Goal: Contribute content: Contribute content

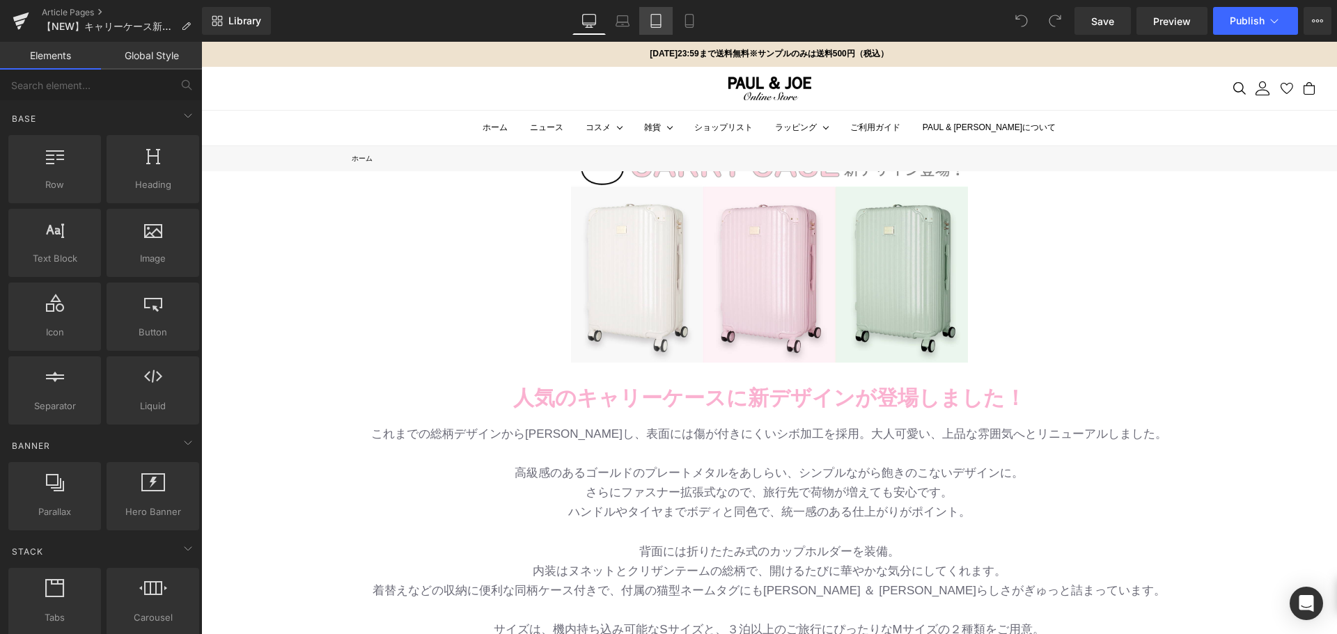
click at [657, 21] on icon at bounding box center [656, 21] width 14 height 14
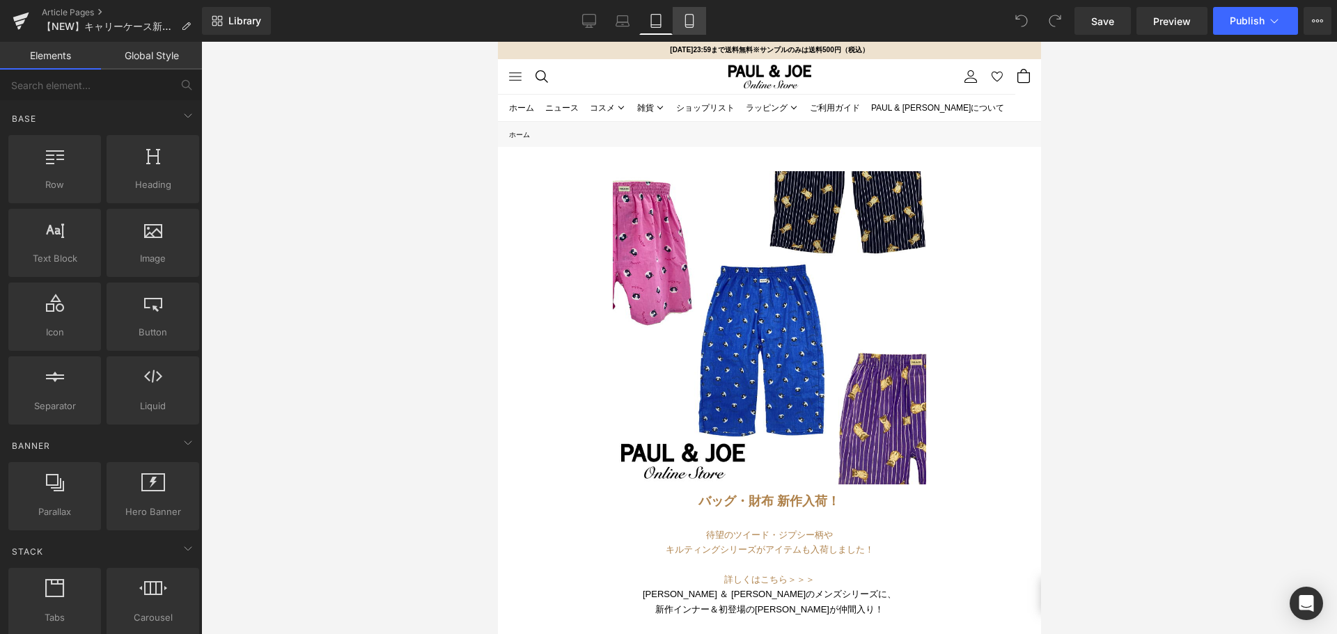
click at [683, 24] on icon at bounding box center [690, 21] width 14 height 14
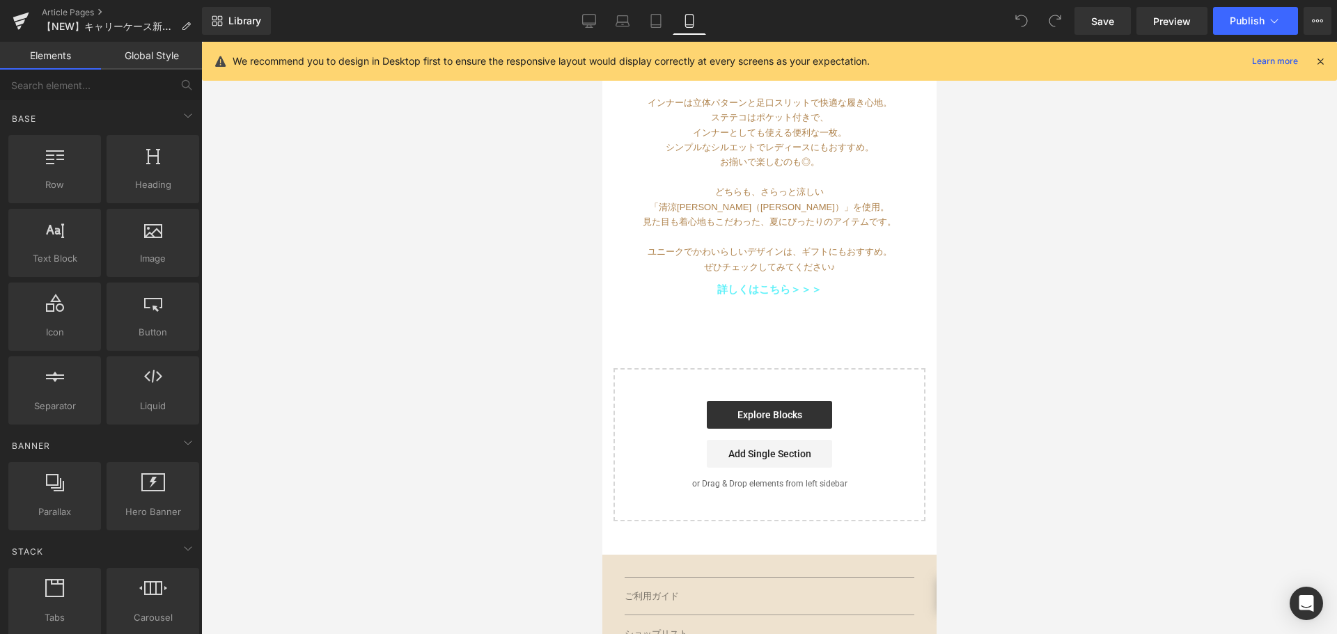
scroll to position [418, 0]
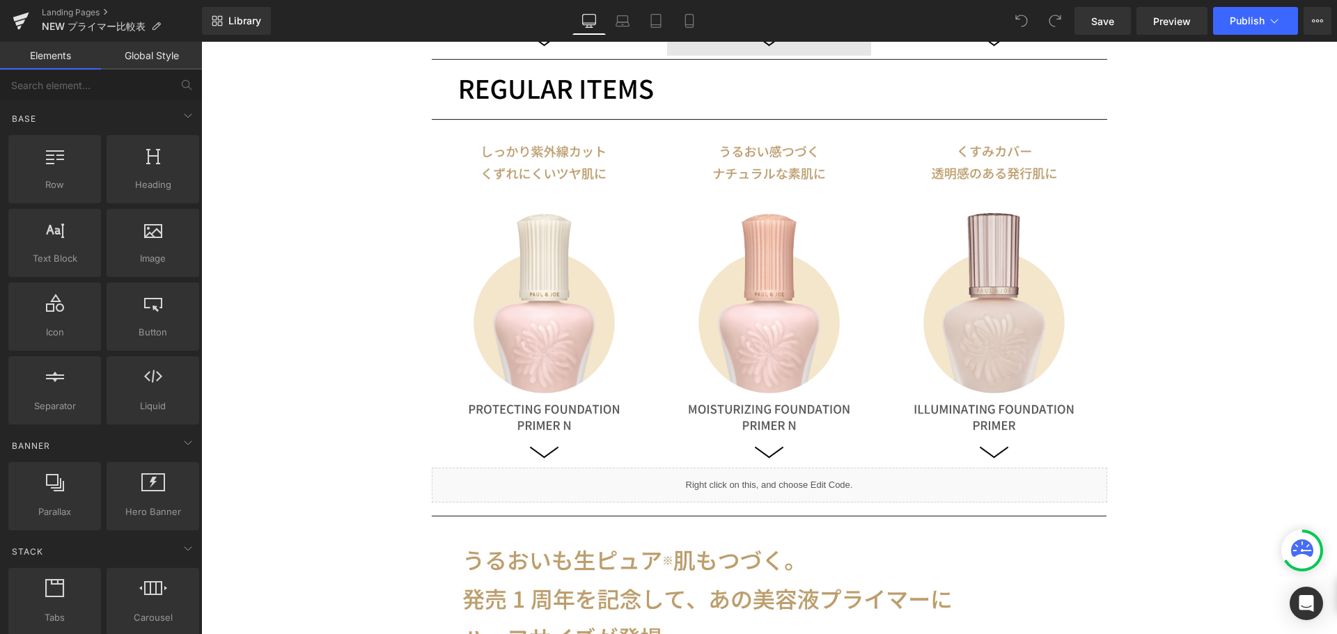
scroll to position [1184, 0]
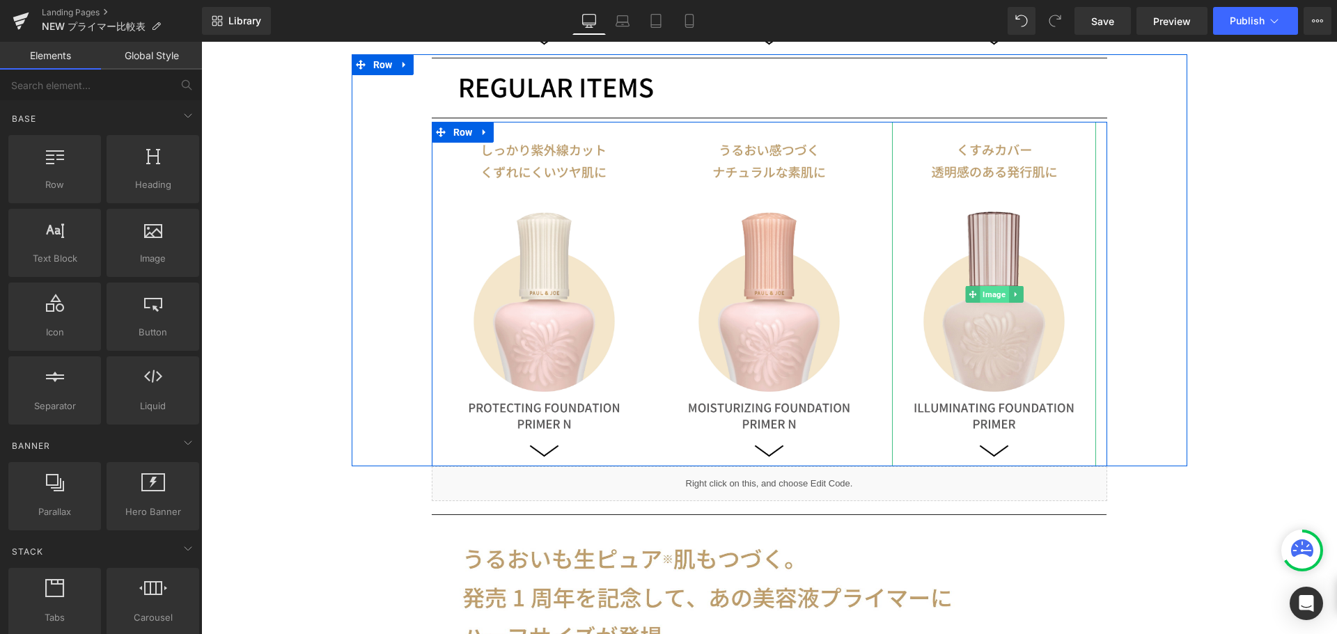
click at [984, 295] on span "Image" at bounding box center [994, 294] width 29 height 17
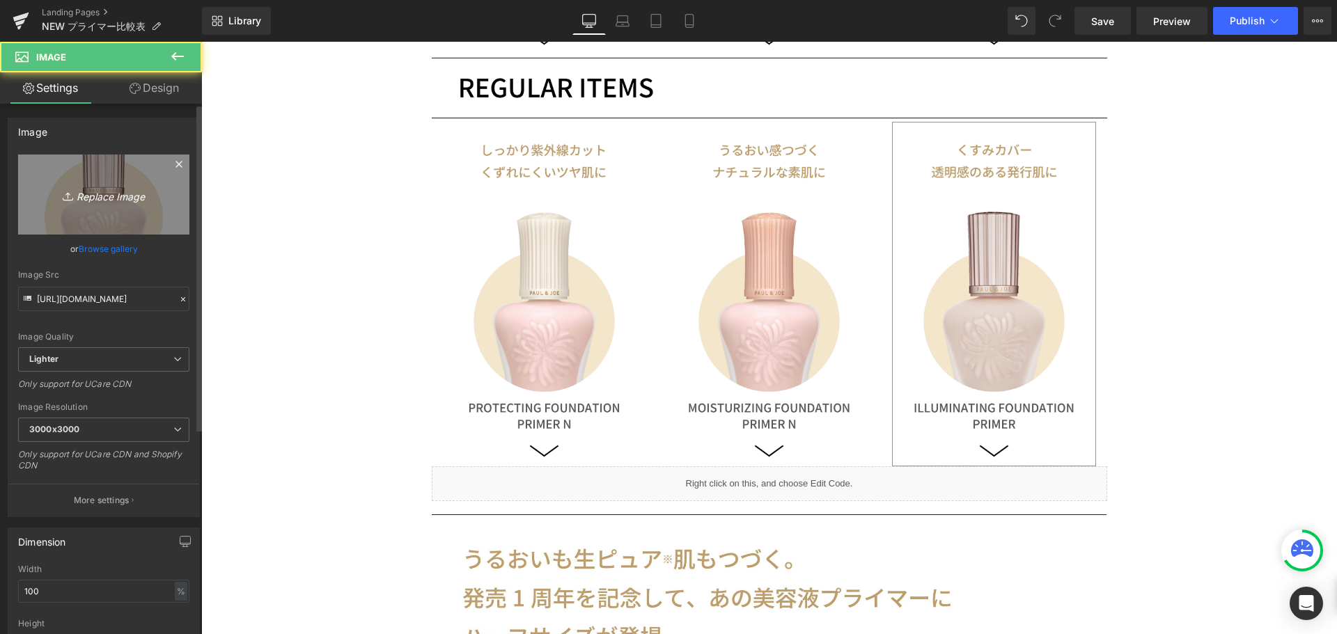
click at [107, 200] on icon "Replace Image" at bounding box center [103, 194] width 111 height 17
type input "C:\fakepath\NEW_pr-12.jpg"
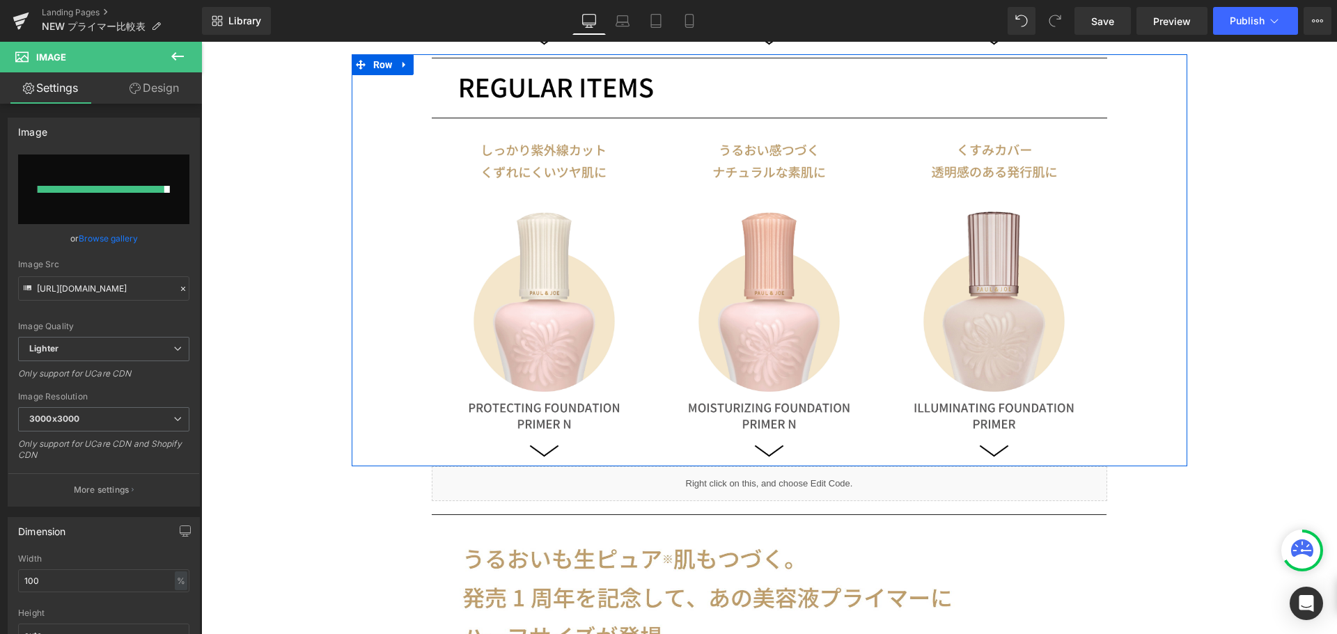
type input "[URL][DOMAIN_NAME]"
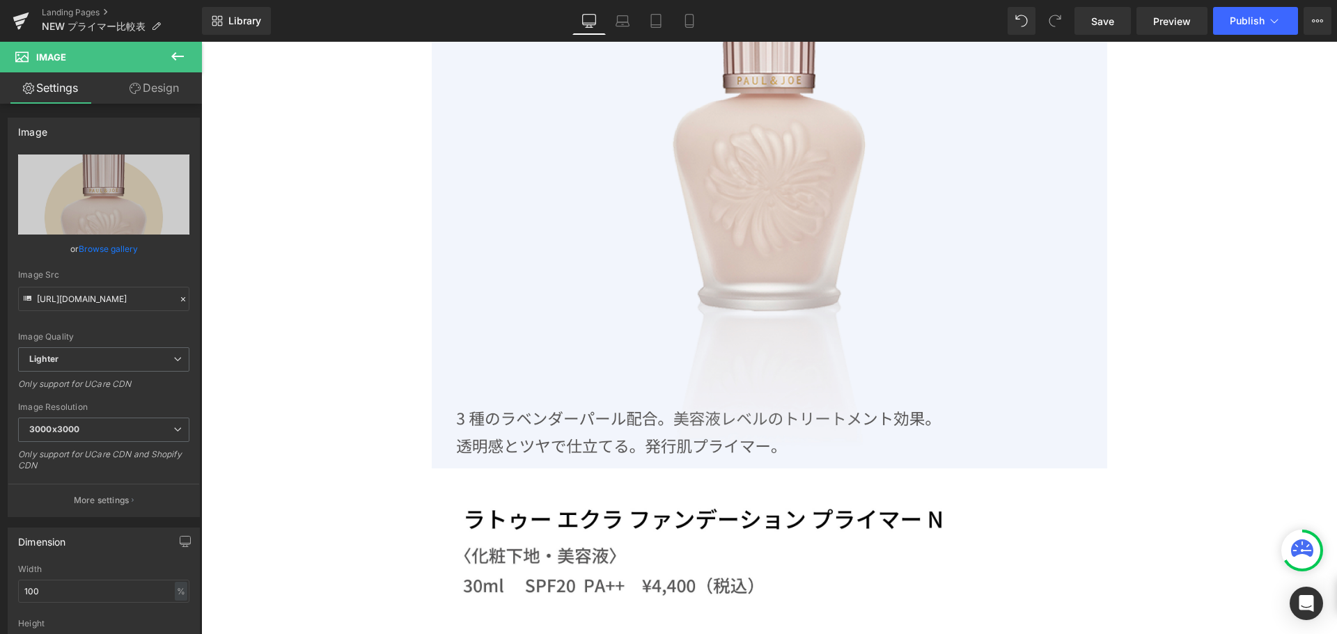
scroll to position [10029, 0]
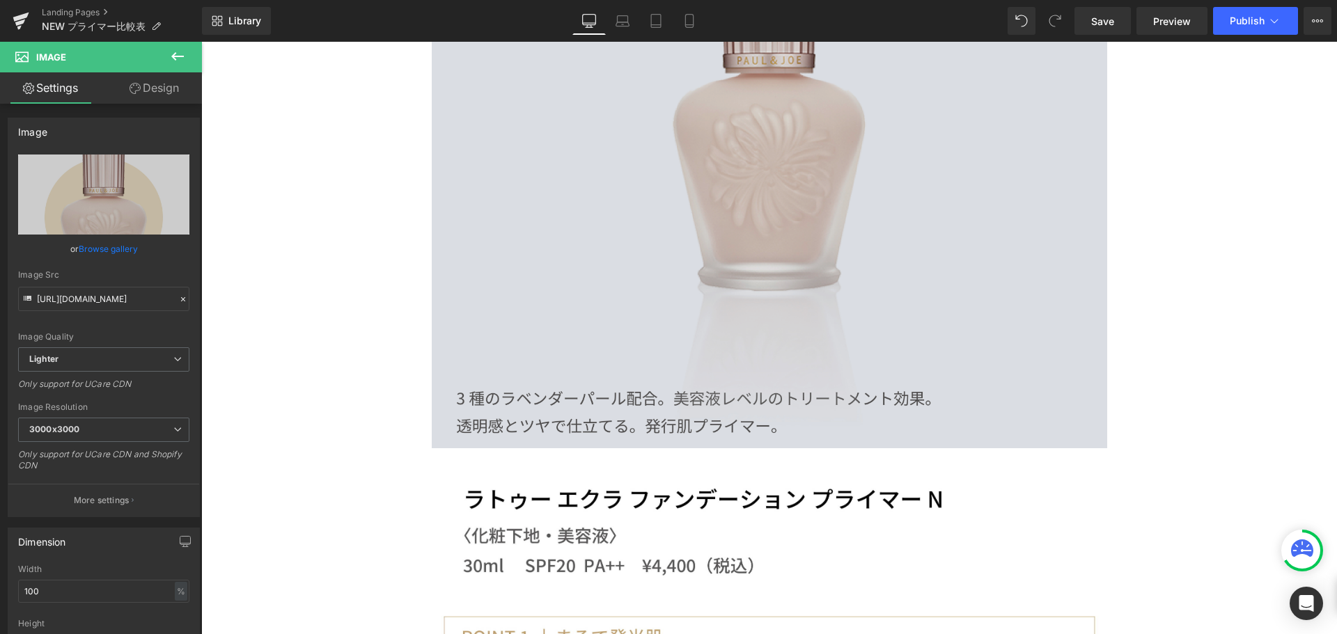
click at [813, 375] on img at bounding box center [770, 145] width 676 height 608
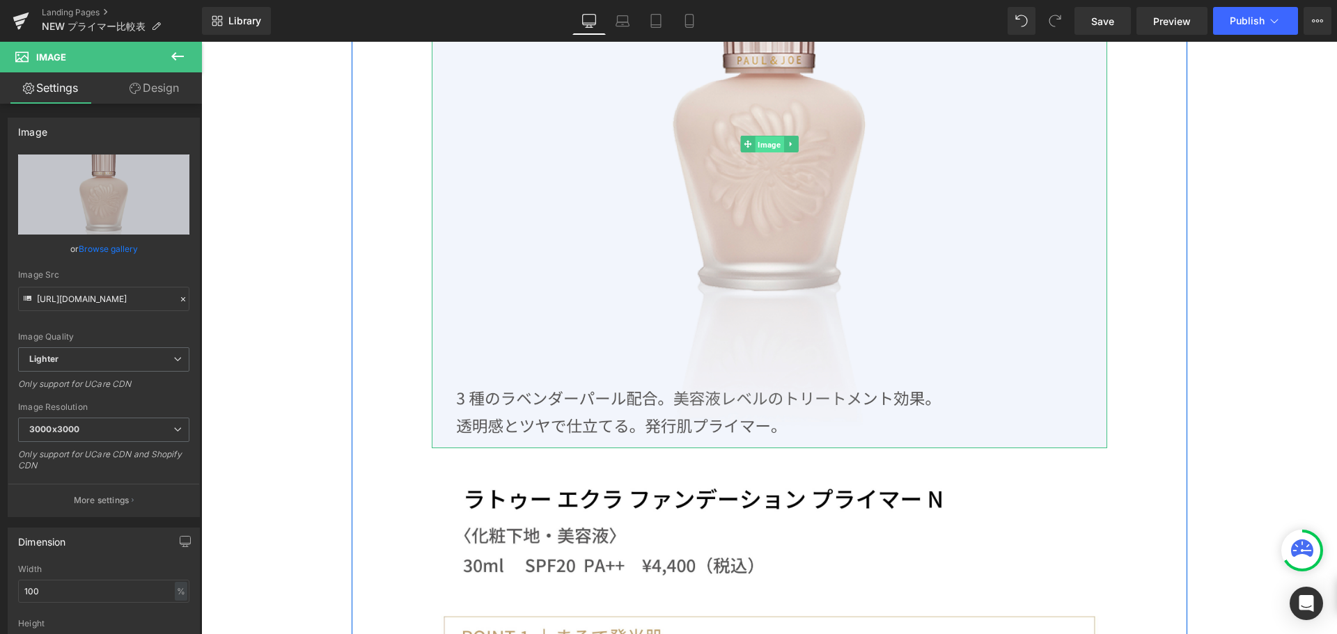
click at [757, 148] on span "Image" at bounding box center [769, 145] width 29 height 17
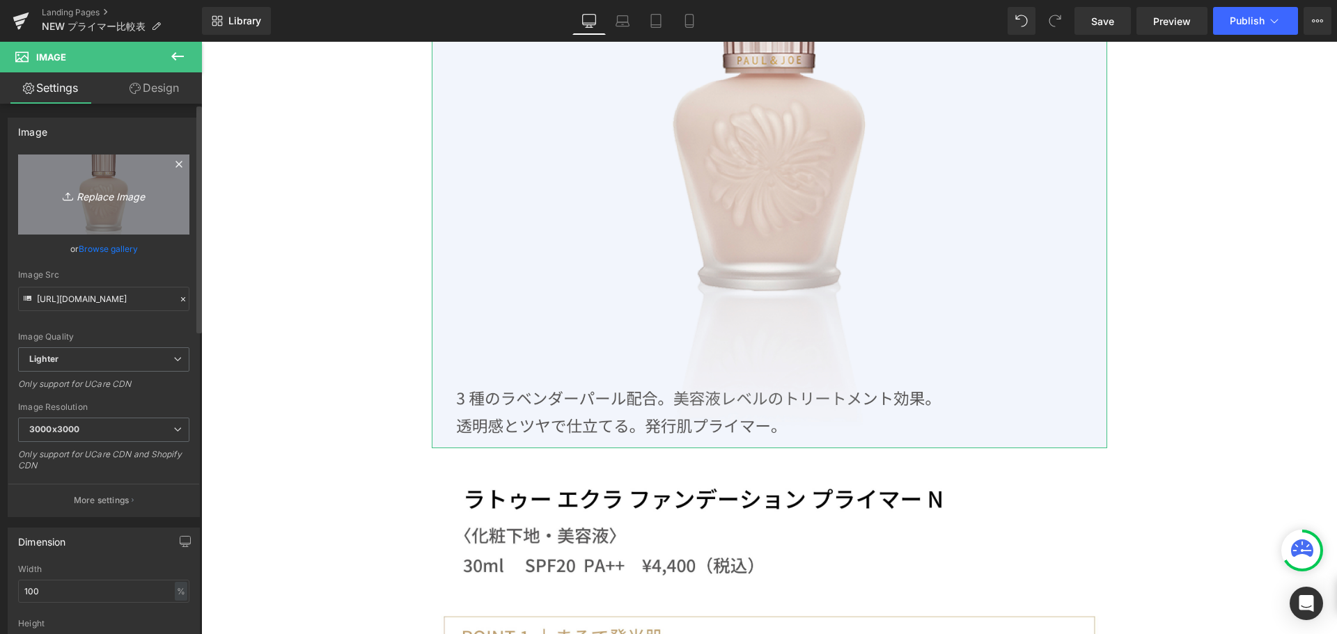
click at [112, 199] on icon "Replace Image" at bounding box center [103, 194] width 111 height 17
type input "C:\fakepath\NEW_pr-09.jpg"
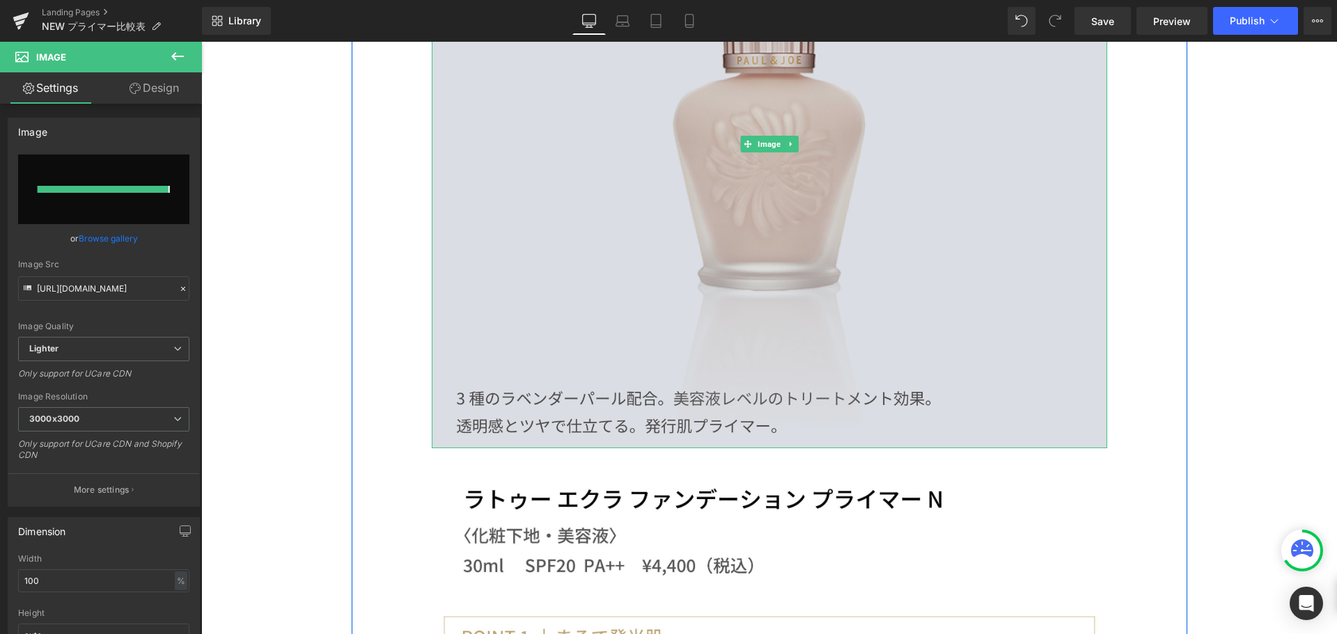
type input "[URL][DOMAIN_NAME]"
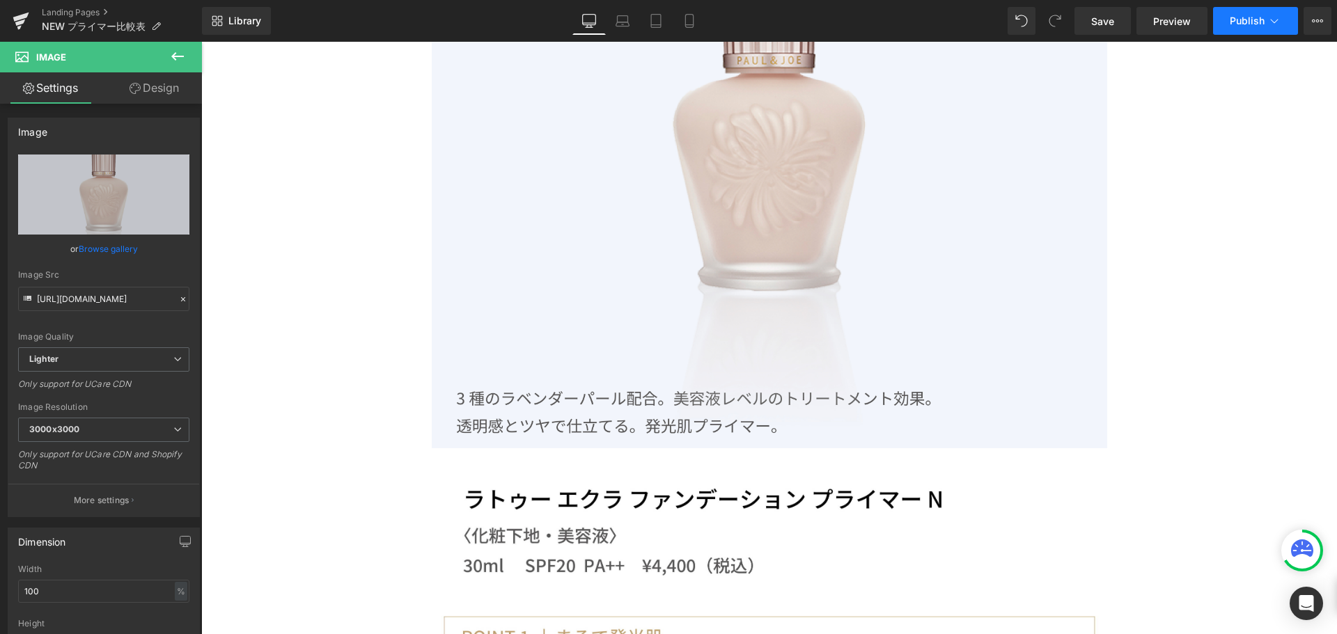
click at [1238, 30] on button "Publish" at bounding box center [1255, 21] width 85 height 28
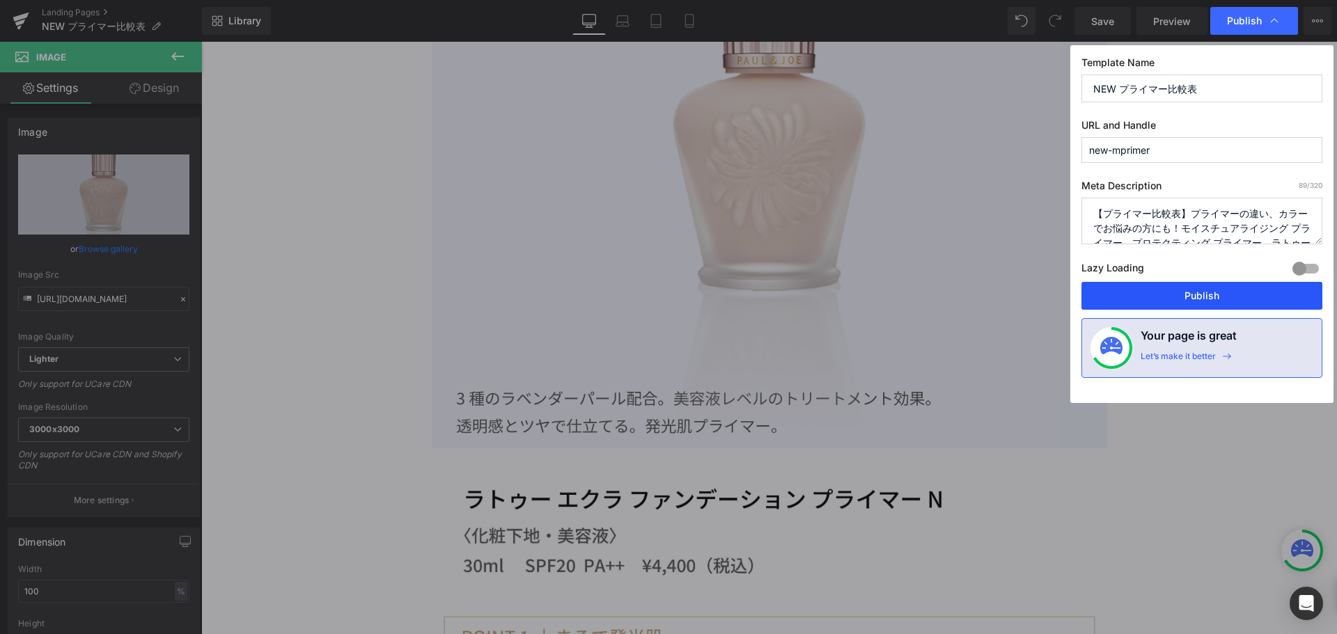
click at [1179, 297] on button "Publish" at bounding box center [1202, 296] width 241 height 28
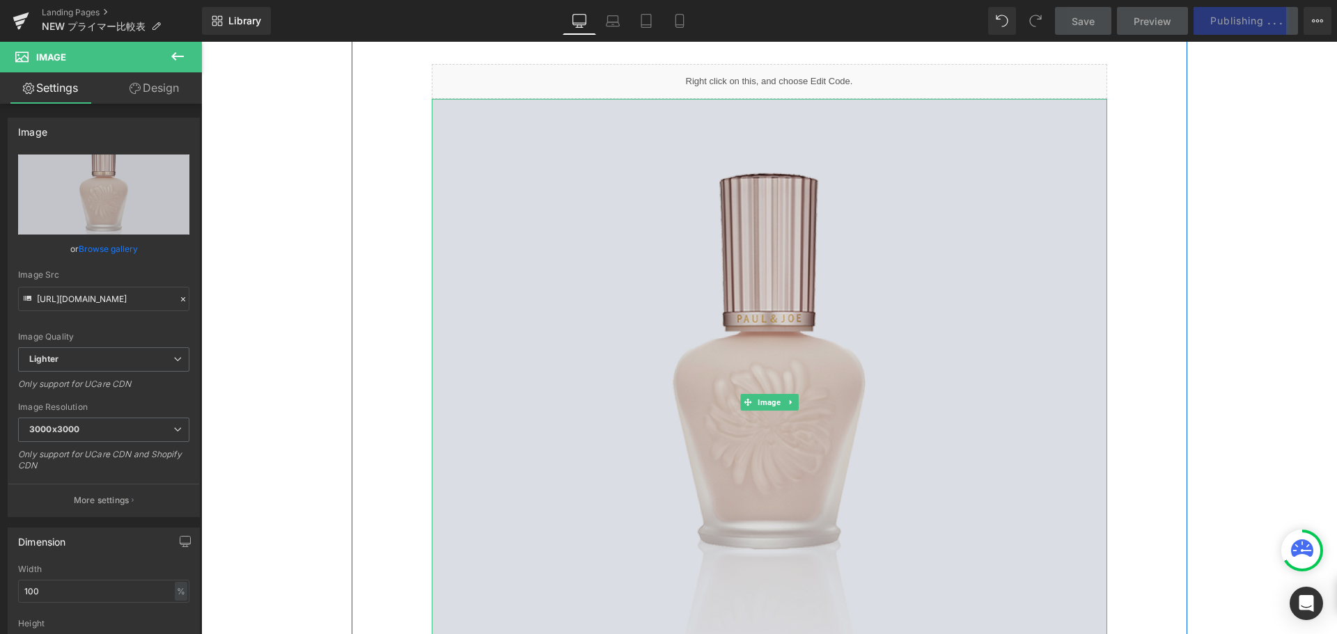
scroll to position [9611, 0]
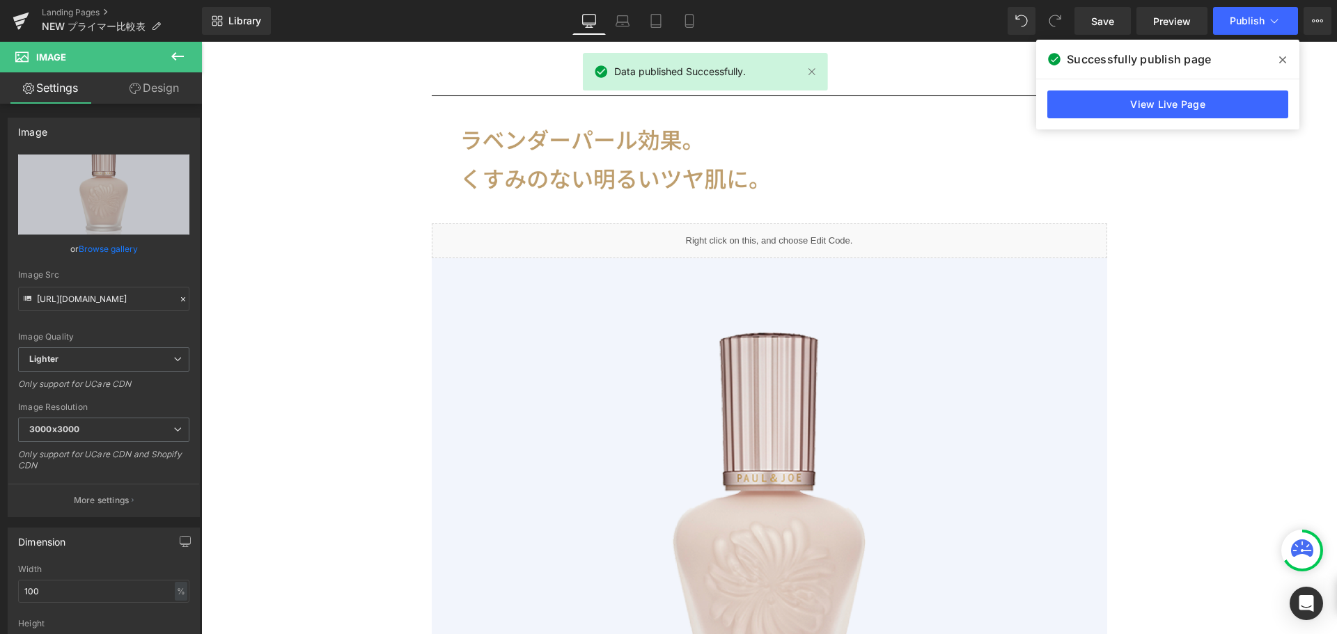
click at [1280, 64] on icon at bounding box center [1282, 59] width 7 height 11
